Goal: Navigation & Orientation: Go to known website

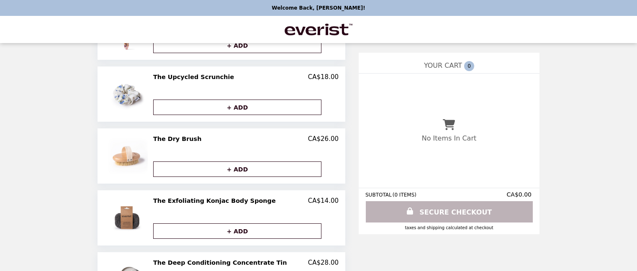
scroll to position [208, 0]
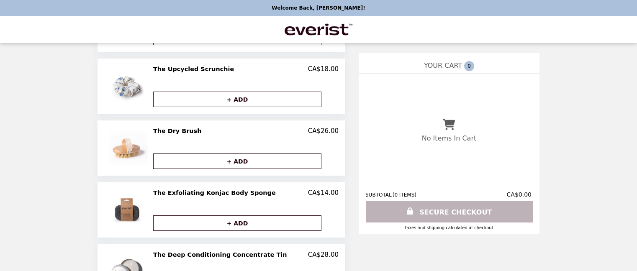
click at [343, 24] on img "Main" at bounding box center [318, 29] width 70 height 17
